Goal: Task Accomplishment & Management: Manage account settings

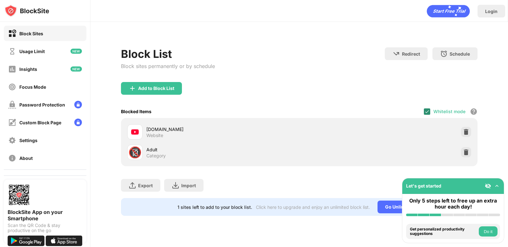
click at [427, 113] on img at bounding box center [426, 111] width 5 height 5
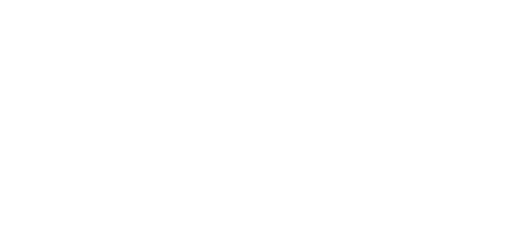
click at [350, 0] on html at bounding box center [254, 0] width 508 height 0
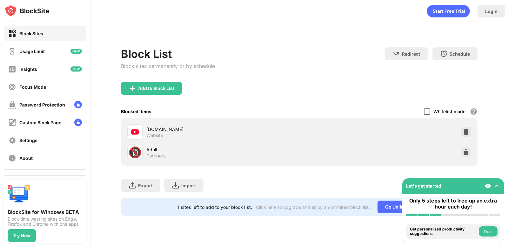
click at [429, 112] on div at bounding box center [427, 111] width 6 height 6
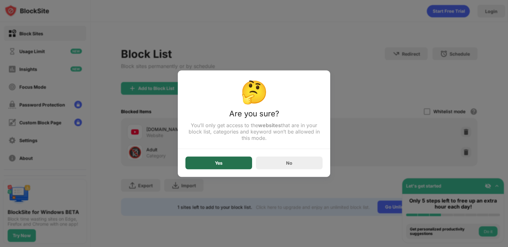
click at [225, 164] on div "Yes" at bounding box center [218, 162] width 67 height 13
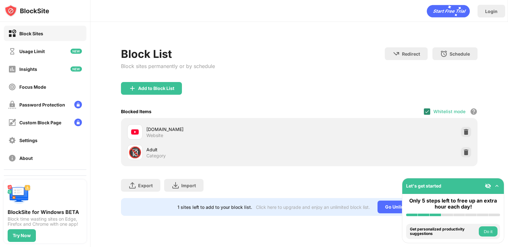
click at [428, 113] on img at bounding box center [426, 111] width 5 height 5
